Goal: Check status: Check status

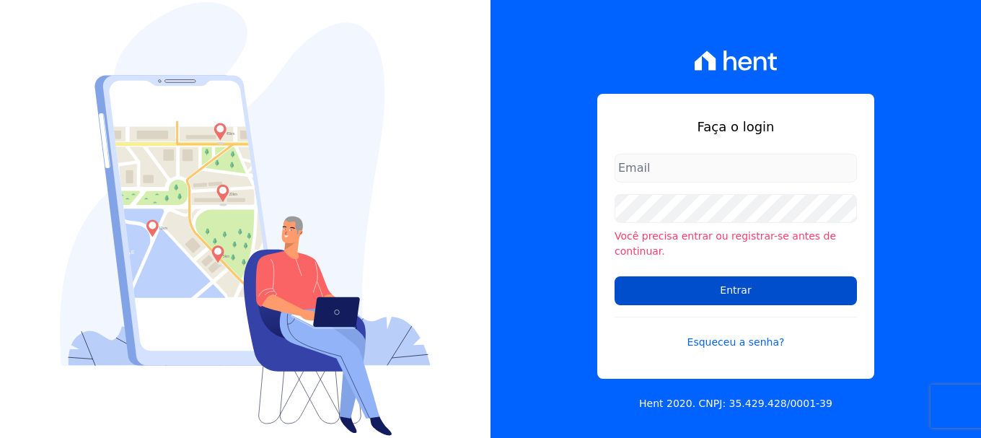
type input "vyviane.martinsgruporei@gmail.com"
click at [682, 281] on input "Entrar" at bounding box center [735, 290] width 242 height 29
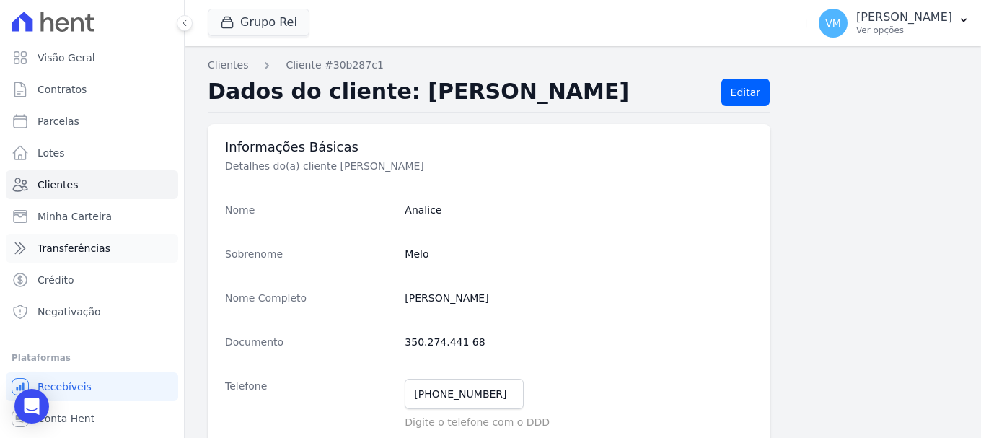
scroll to position [27, 0]
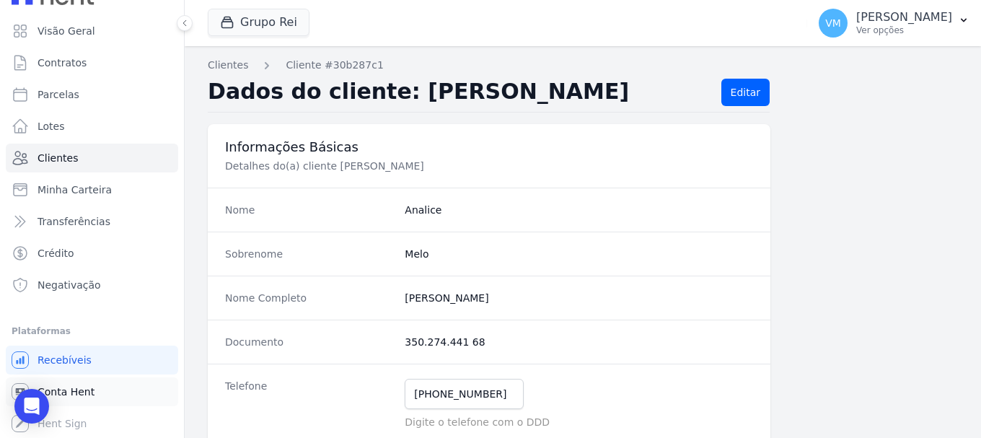
click at [70, 389] on span "Conta Hent" at bounding box center [66, 391] width 57 height 14
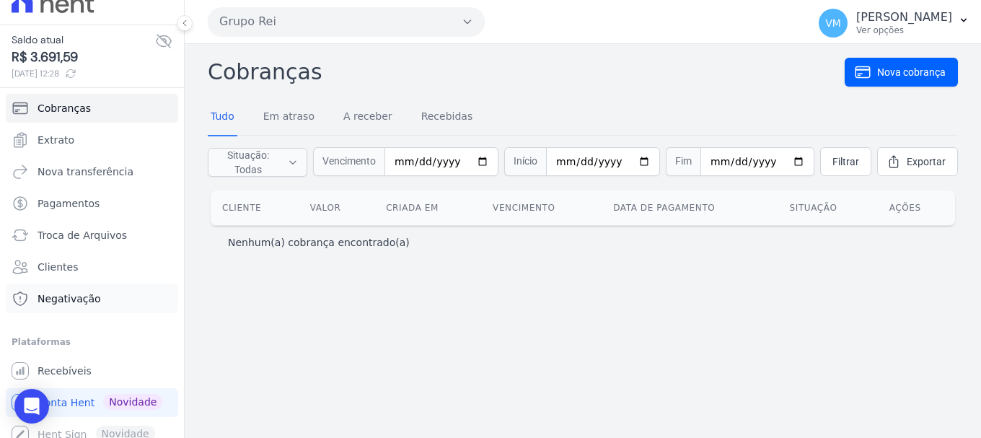
scroll to position [30, 0]
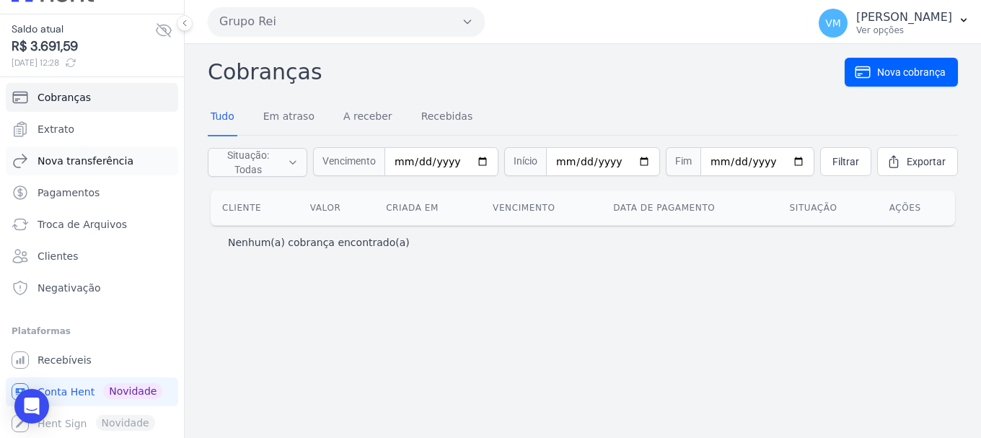
click at [78, 155] on span "Nova transferência" at bounding box center [86, 161] width 96 height 14
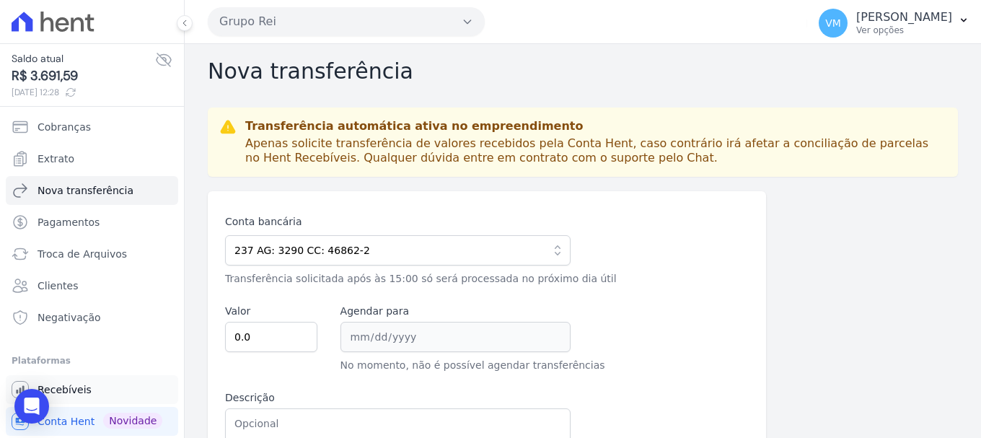
click at [77, 388] on span "Recebíveis" at bounding box center [65, 389] width 54 height 14
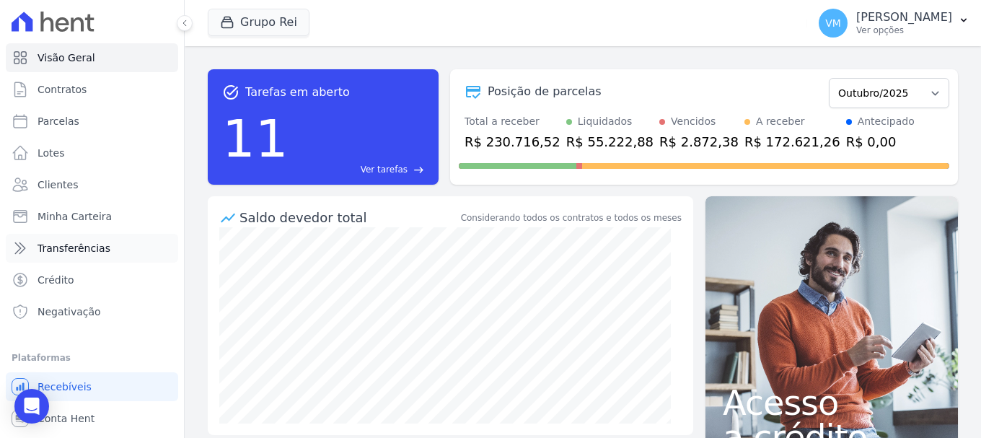
click at [79, 245] on span "Transferências" at bounding box center [74, 248] width 73 height 14
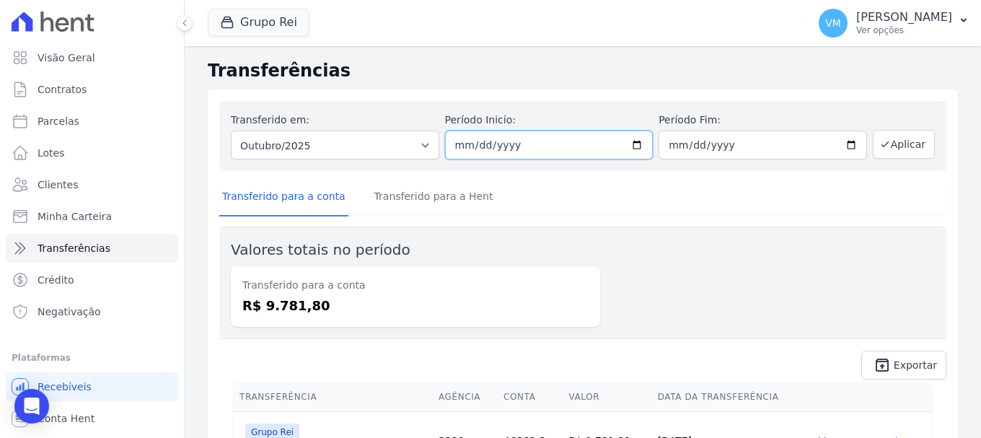
click at [627, 146] on input "2025-10-01" at bounding box center [549, 145] width 208 height 29
type input "[DATE]"
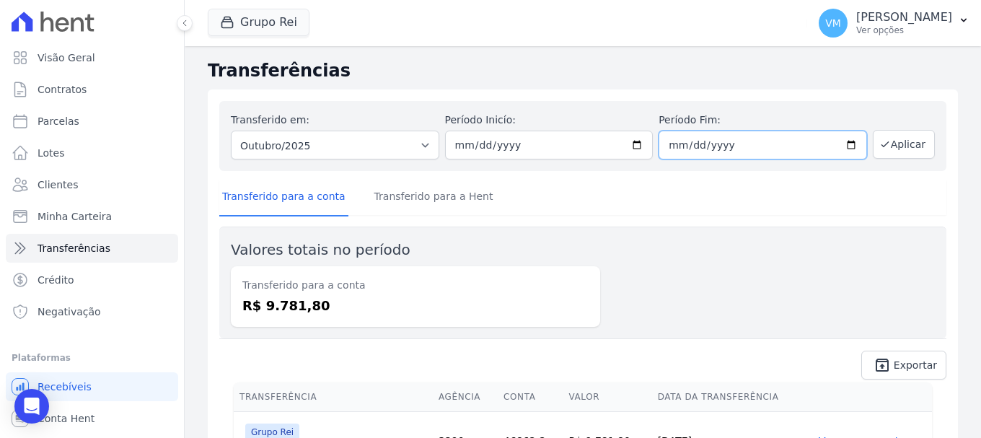
click at [842, 144] on input "2025-10-31" at bounding box center [762, 145] width 208 height 29
type input "[DATE]"
click at [893, 148] on button "Aplicar" at bounding box center [904, 144] width 62 height 29
click at [397, 192] on link "Transferido para a Hent" at bounding box center [433, 198] width 125 height 38
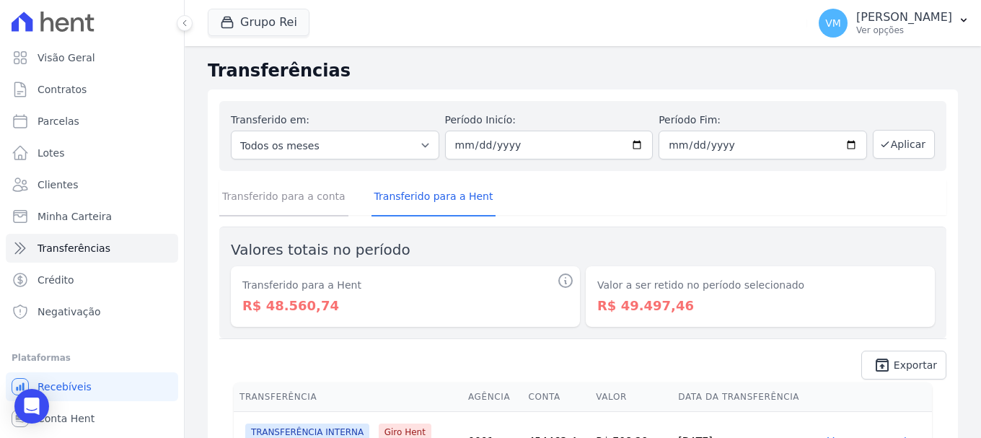
click at [300, 198] on link "Transferido para a conta" at bounding box center [283, 198] width 129 height 38
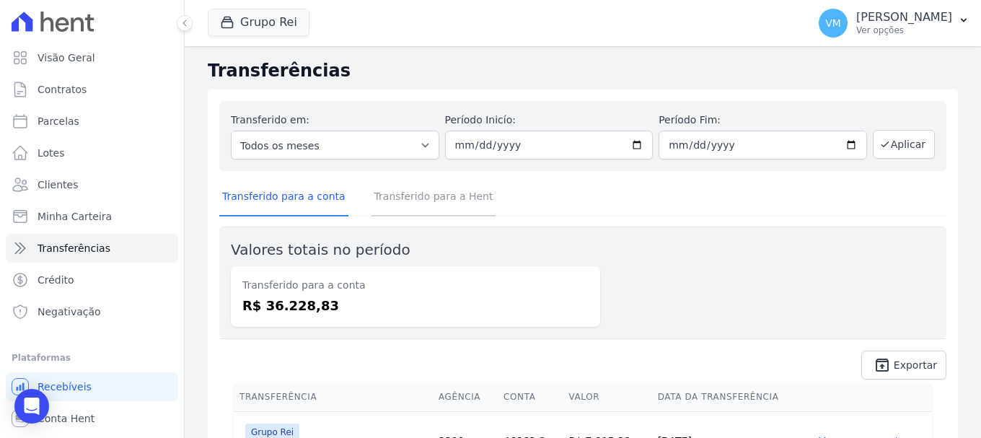
click at [395, 196] on link "Transferido para a Hent" at bounding box center [433, 198] width 125 height 38
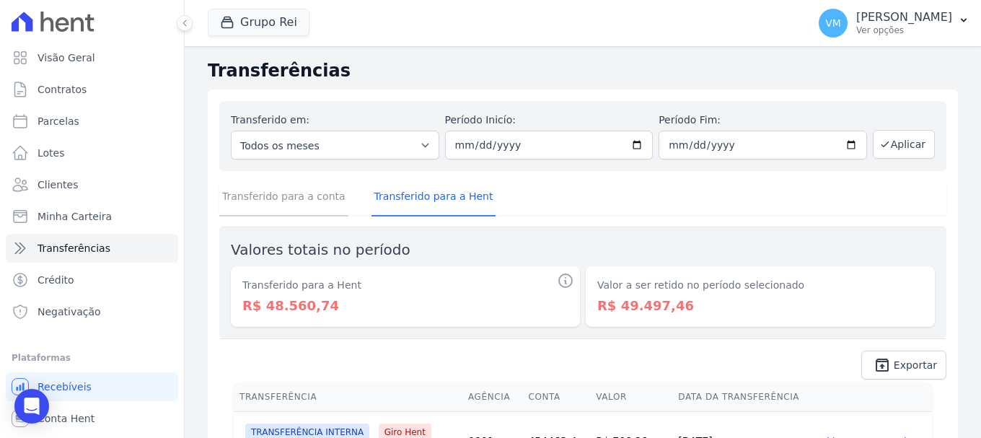
click at [292, 200] on link "Transferido para a conta" at bounding box center [283, 198] width 129 height 38
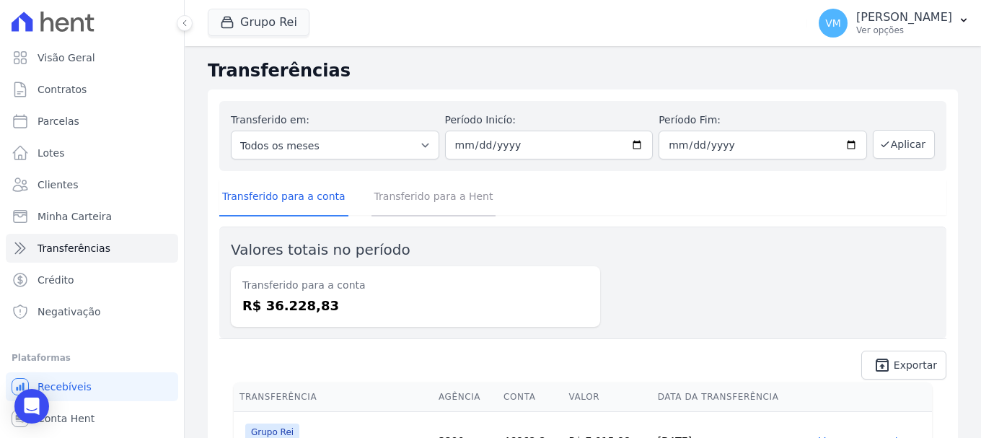
click at [398, 198] on link "Transferido para a Hent" at bounding box center [433, 198] width 125 height 38
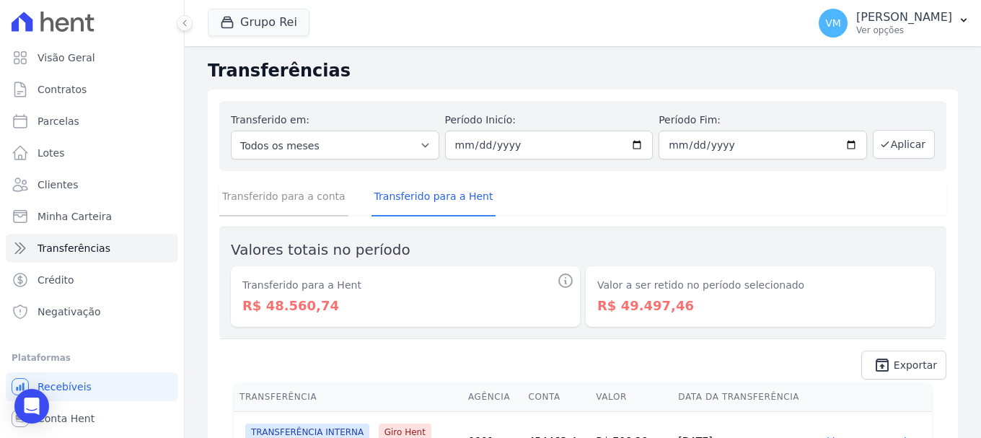
click at [289, 197] on link "Transferido para a conta" at bounding box center [283, 198] width 129 height 38
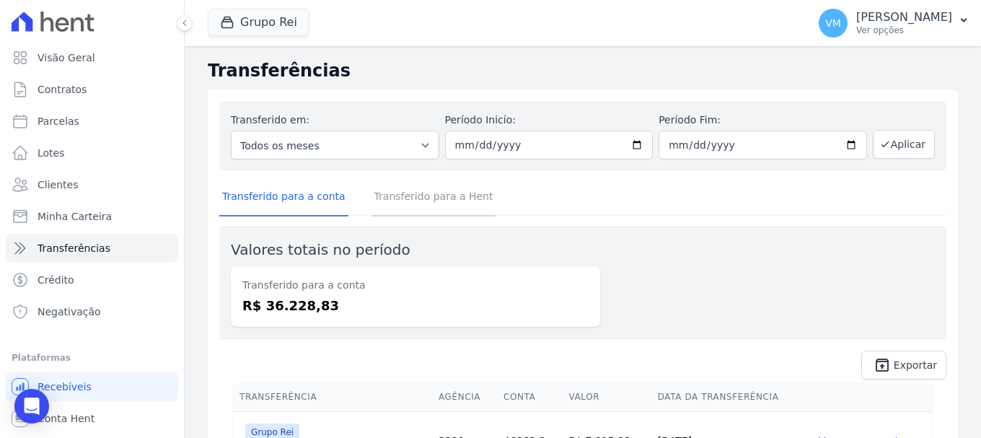
click at [410, 195] on link "Transferido para a Hent" at bounding box center [433, 198] width 125 height 38
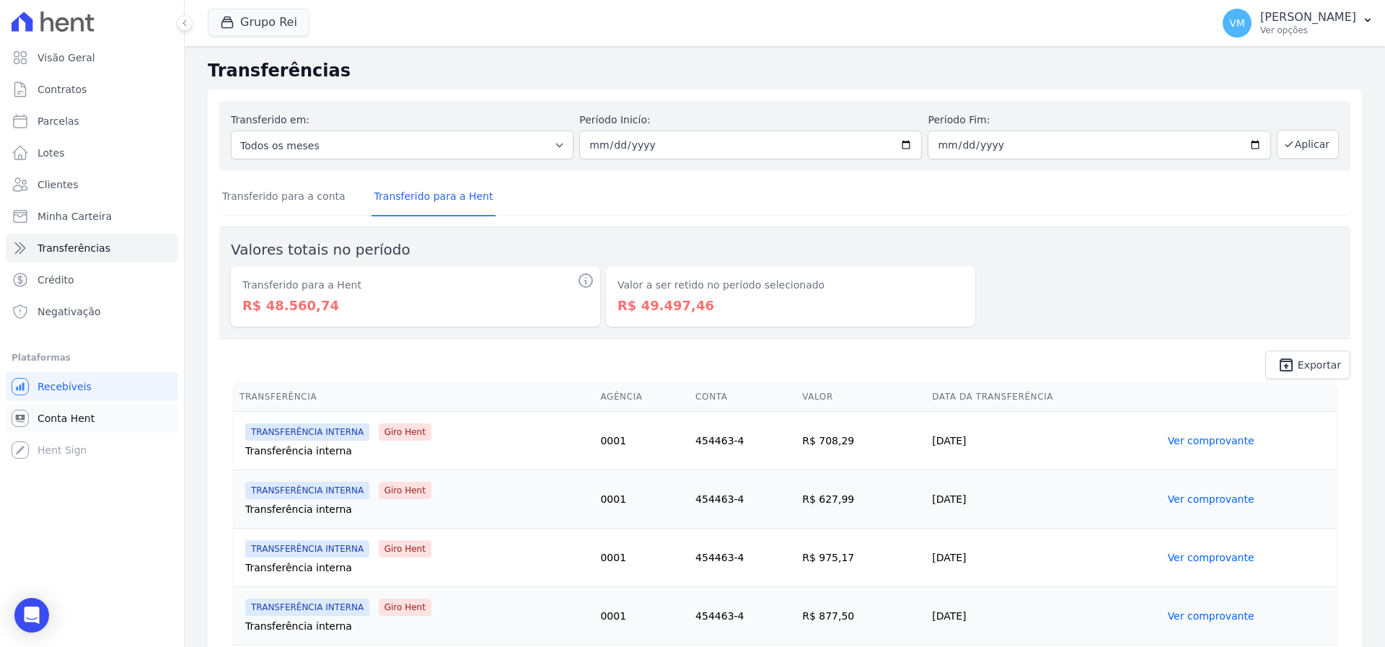
click at [76, 420] on span "Conta Hent" at bounding box center [66, 418] width 57 height 14
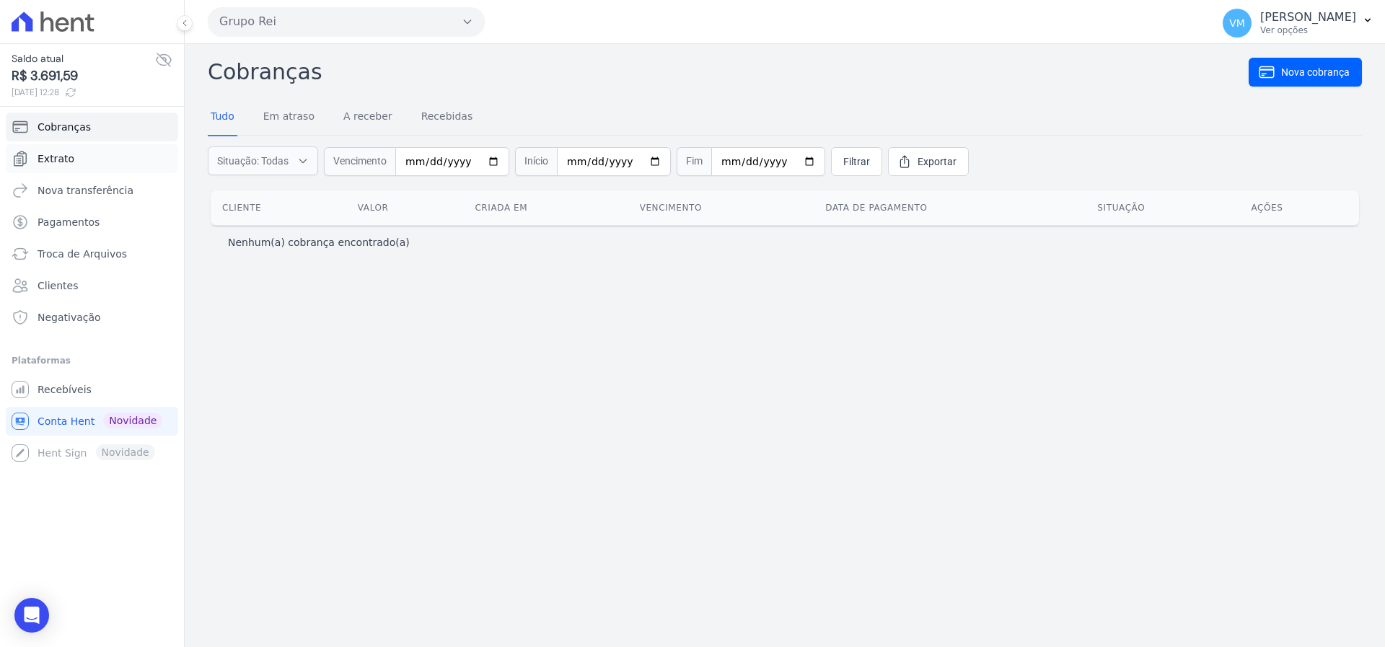
click at [71, 154] on link "Extrato" at bounding box center [92, 158] width 172 height 29
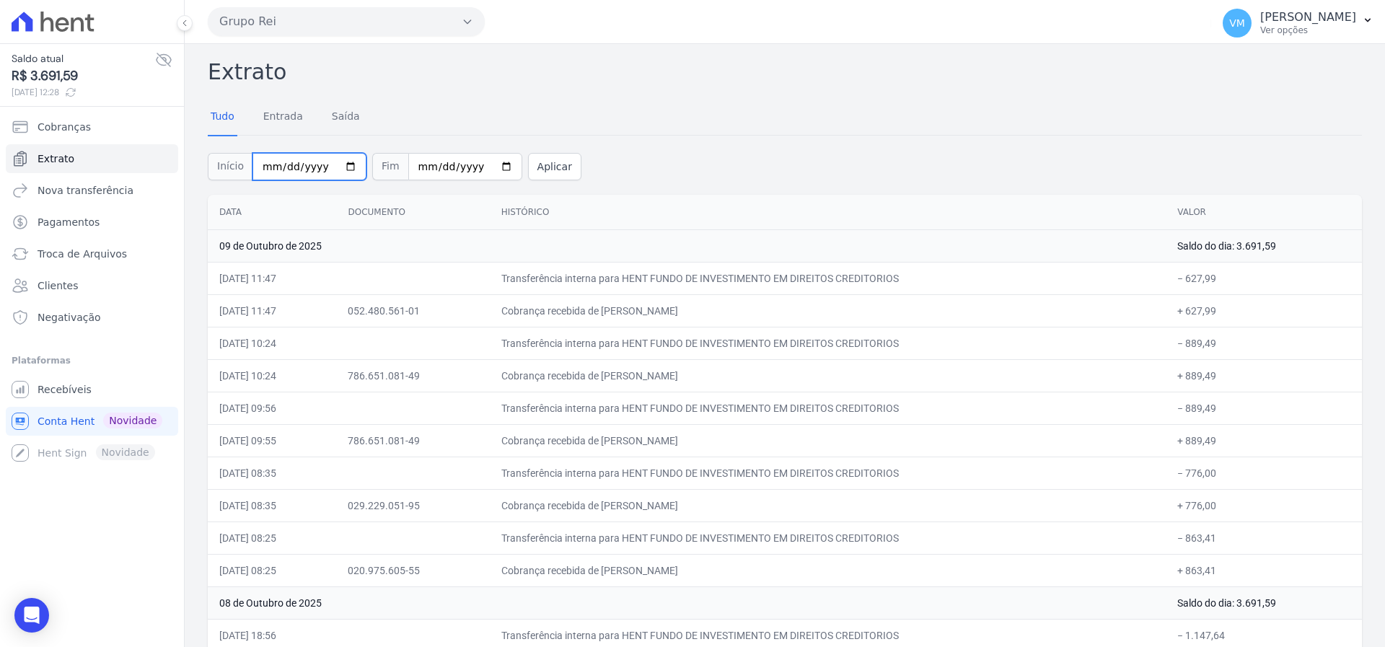
click at [279, 167] on input "2025-10-01" at bounding box center [309, 166] width 114 height 27
type input "[DATE]"
click at [84, 393] on span "Recebíveis" at bounding box center [65, 389] width 54 height 14
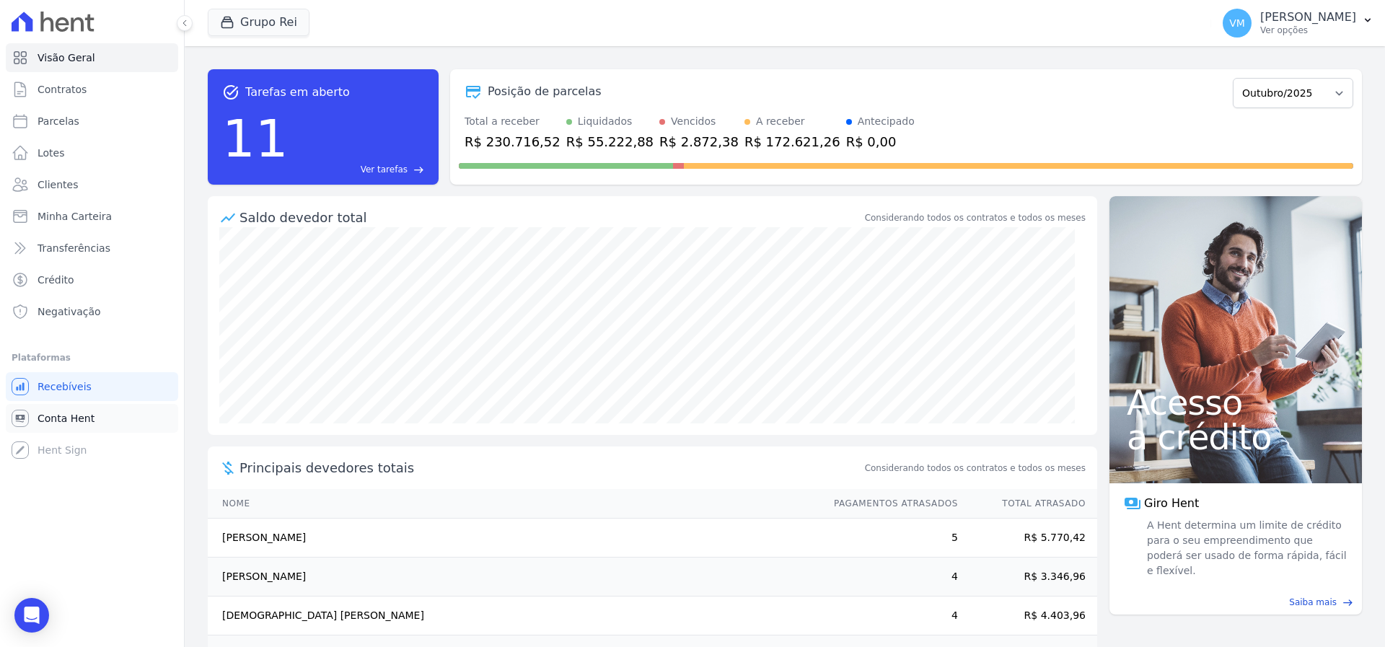
click at [74, 420] on span "Conta Hent" at bounding box center [66, 418] width 57 height 14
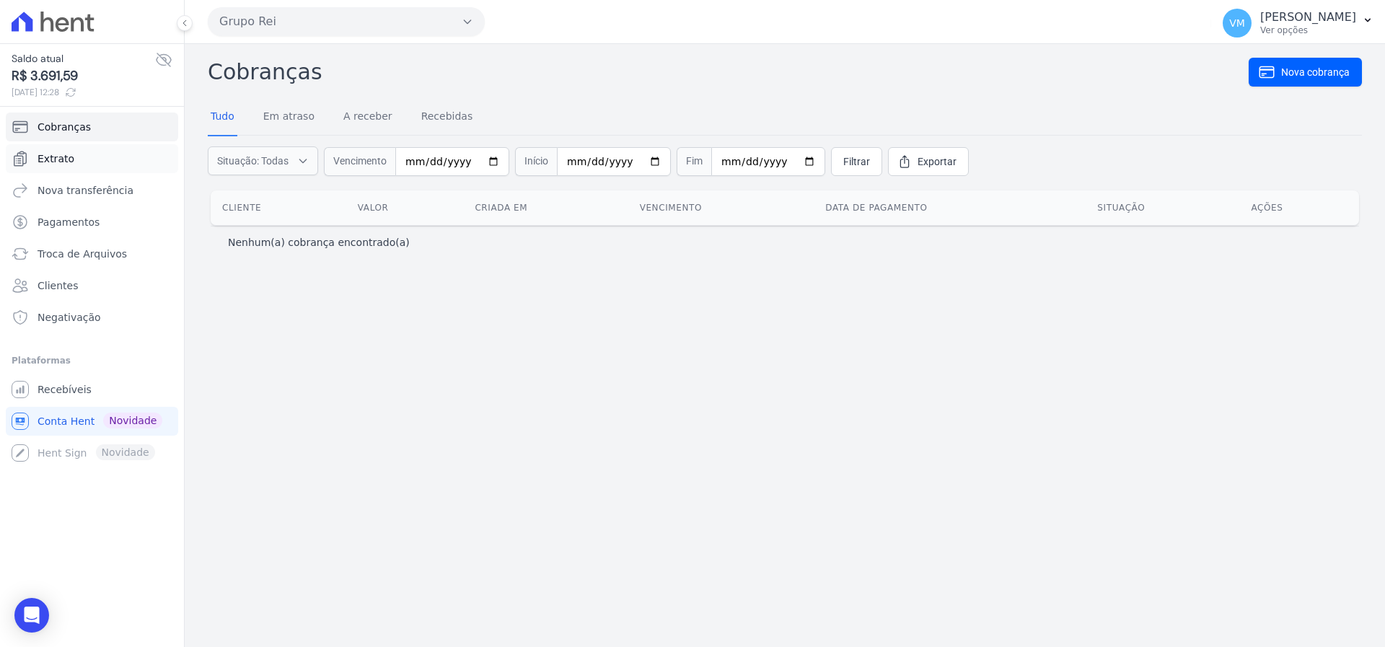
click at [82, 156] on link "Extrato" at bounding box center [92, 158] width 172 height 29
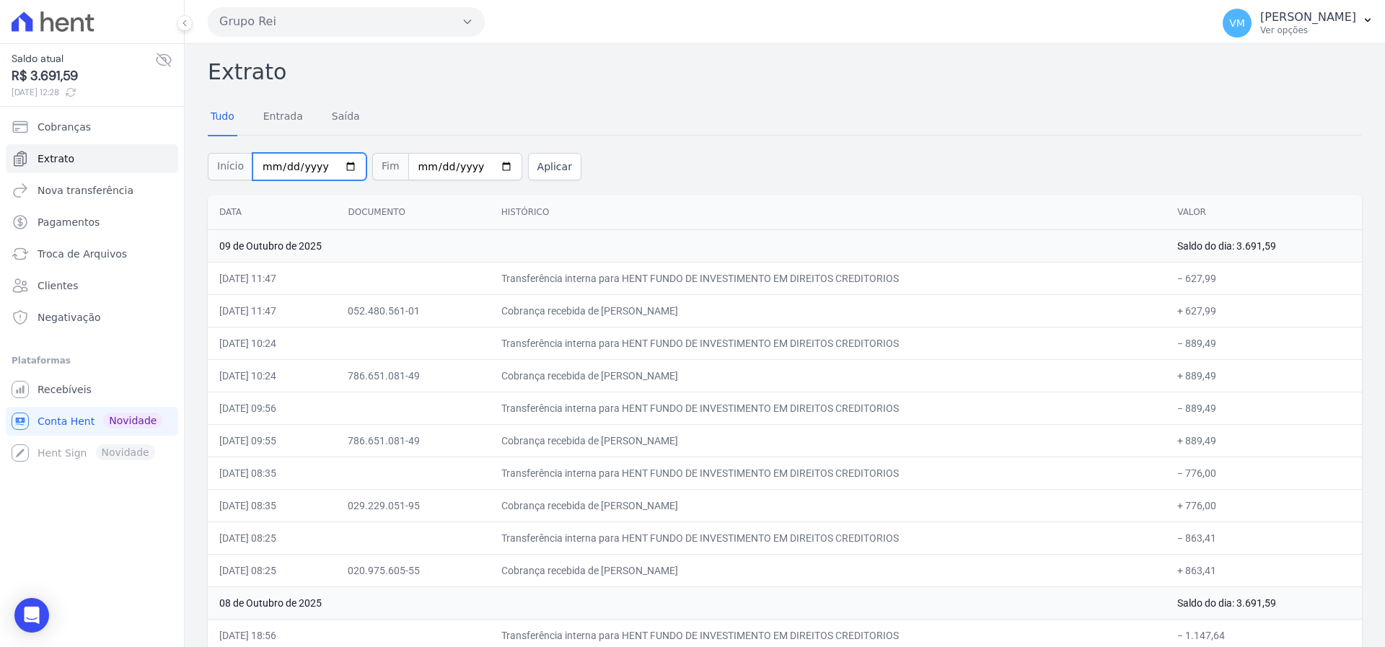
click at [288, 167] on input "2025-10-01" at bounding box center [309, 166] width 114 height 27
click at [288, 170] on input "2025-10-01" at bounding box center [309, 166] width 114 height 27
click at [283, 120] on link "Entrada" at bounding box center [282, 118] width 45 height 38
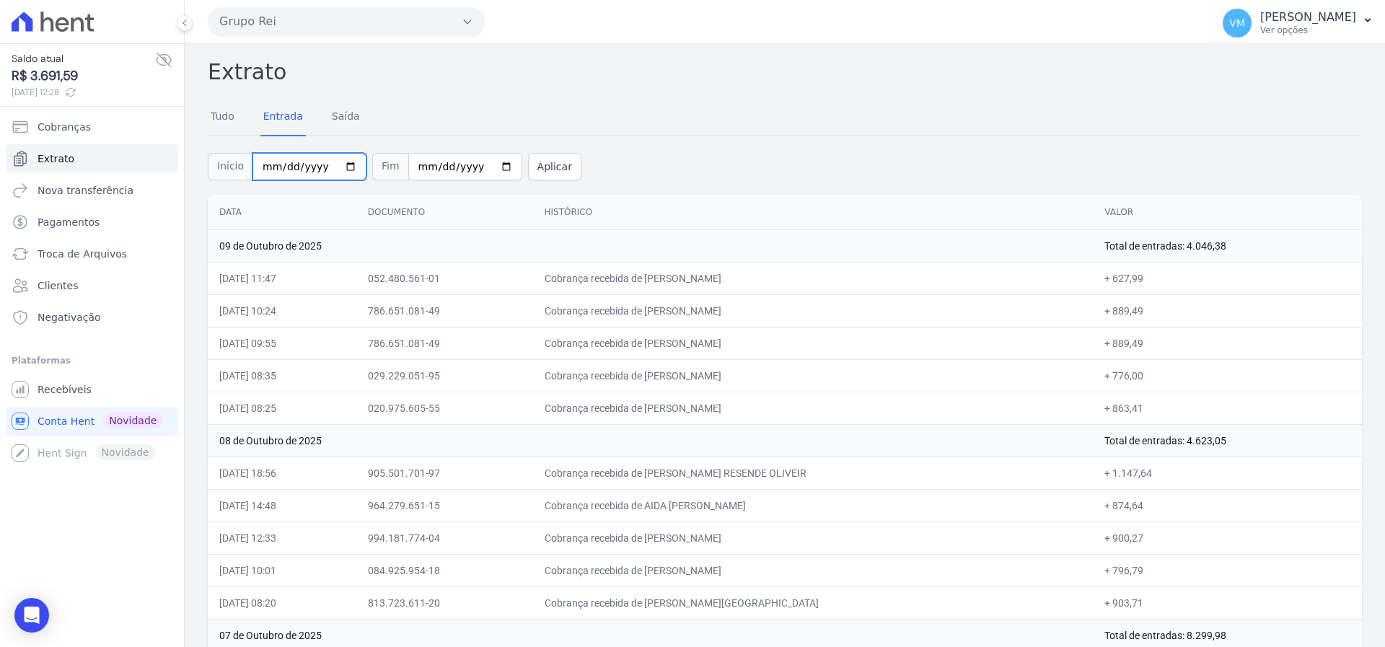
click at [281, 167] on input "2025-10-01" at bounding box center [309, 166] width 114 height 27
type input "[DATE]"
click at [411, 166] on input "2025-10-09" at bounding box center [465, 166] width 114 height 27
type input "2025-10-30"
type input "[DATE]"
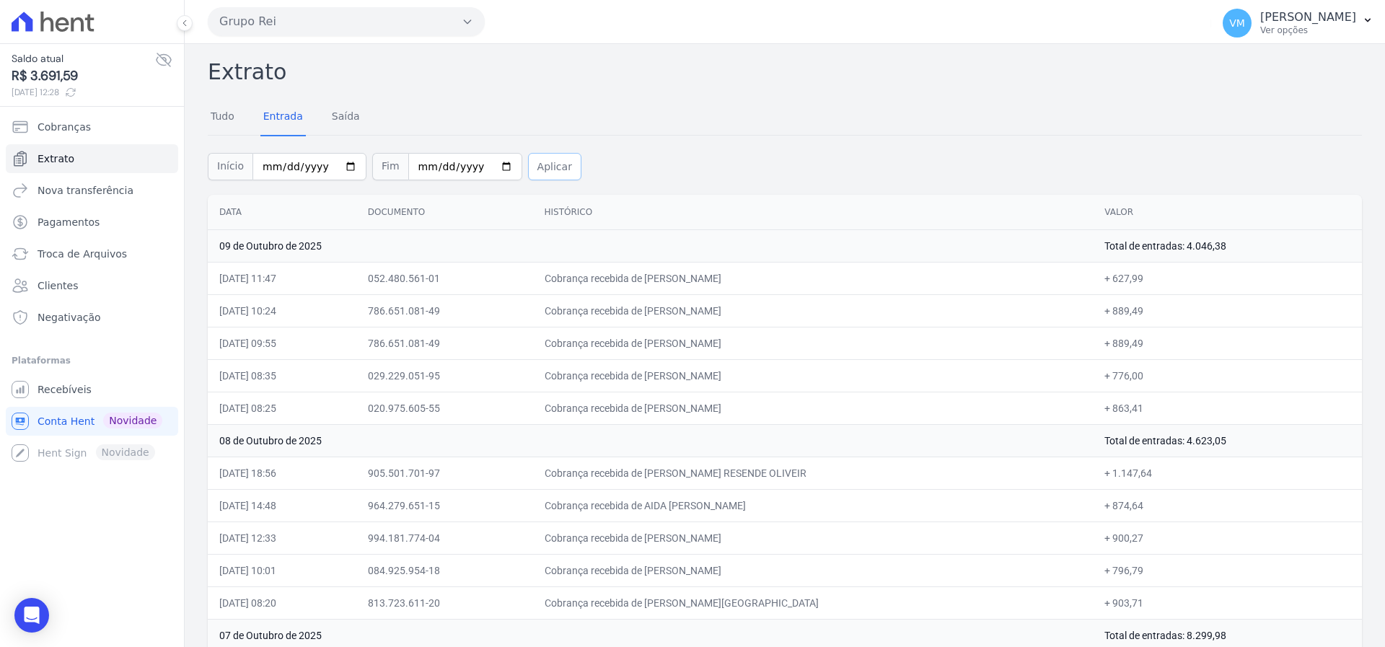
click at [528, 170] on button "Aplicar" at bounding box center [554, 166] width 53 height 27
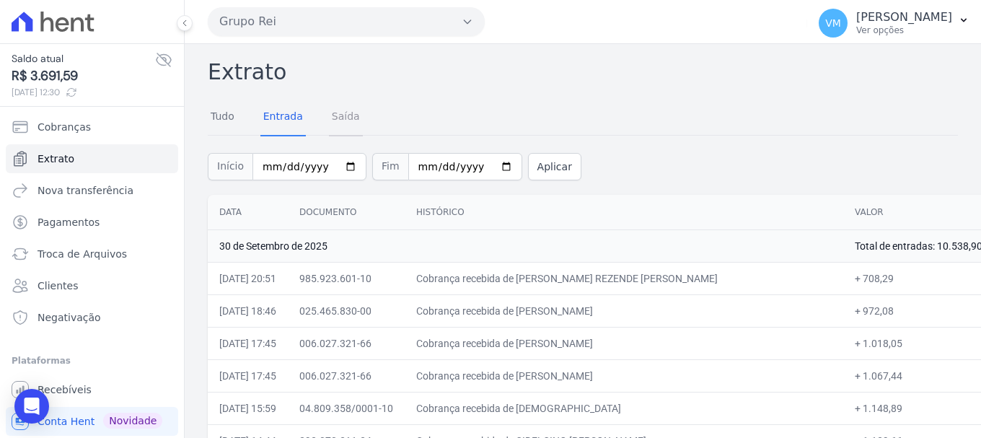
click at [339, 120] on link "Saída" at bounding box center [346, 118] width 34 height 38
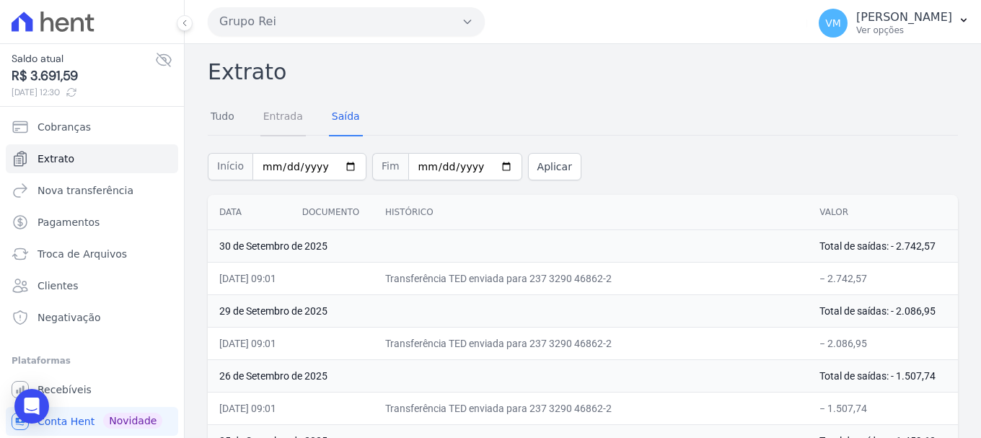
click at [280, 118] on link "Entrada" at bounding box center [282, 118] width 45 height 38
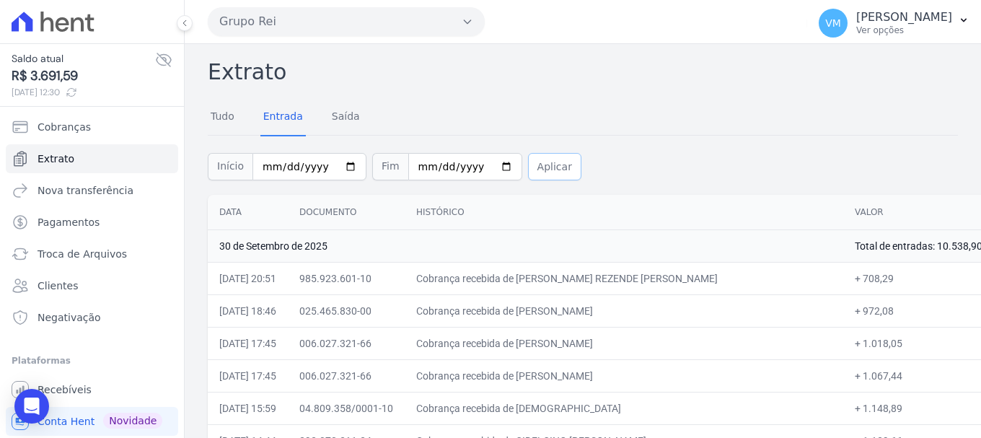
click at [542, 174] on button "Aplicar" at bounding box center [554, 166] width 53 height 27
